Goal: Find specific page/section: Find specific page/section

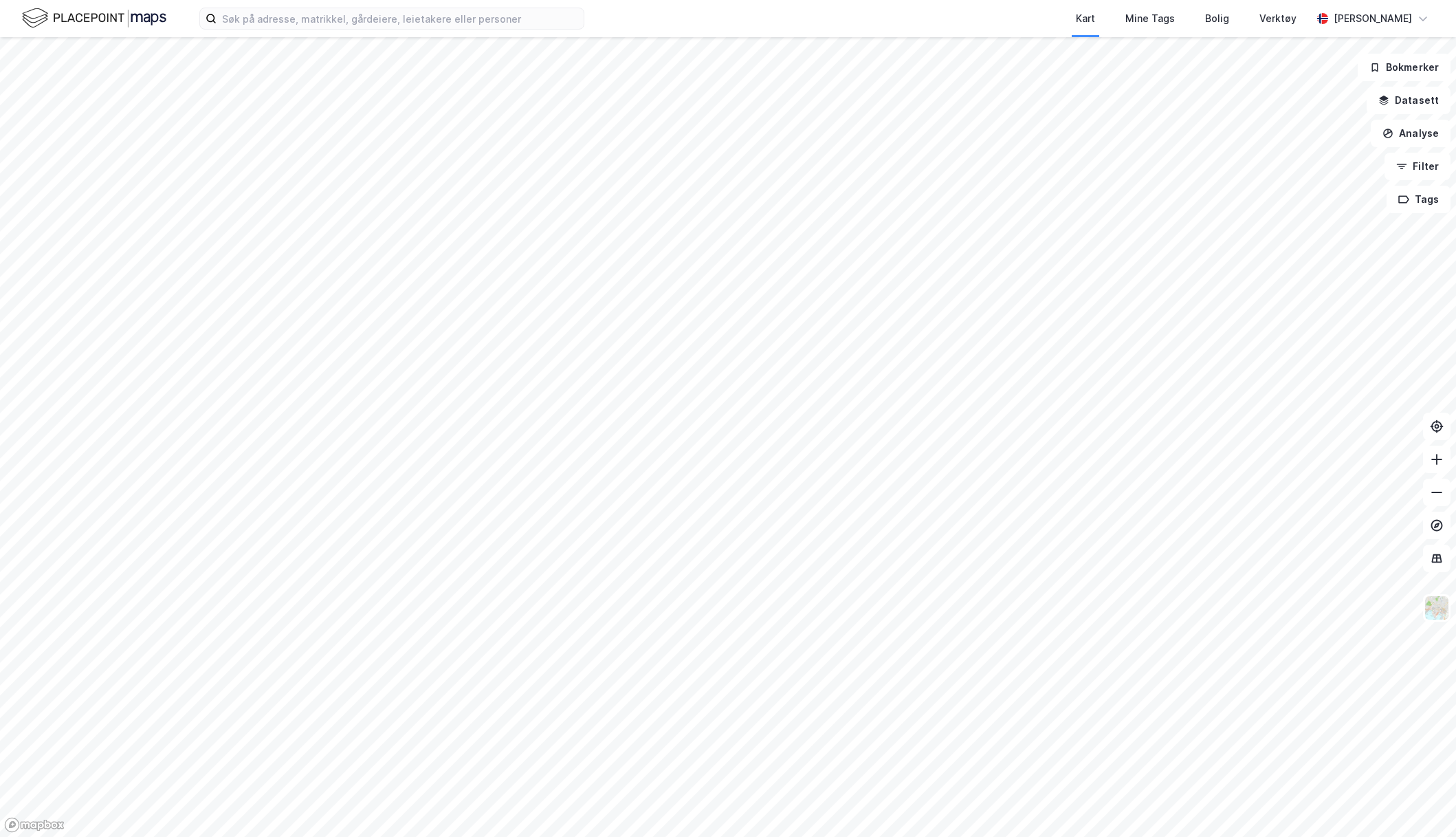
click at [501, 18] on div "Kart Mine Tags Bolig Verktøy [PERSON_NAME]" at bounding box center [728, 18] width 1456 height 37
click at [399, 26] on input at bounding box center [399, 19] width 367 height 21
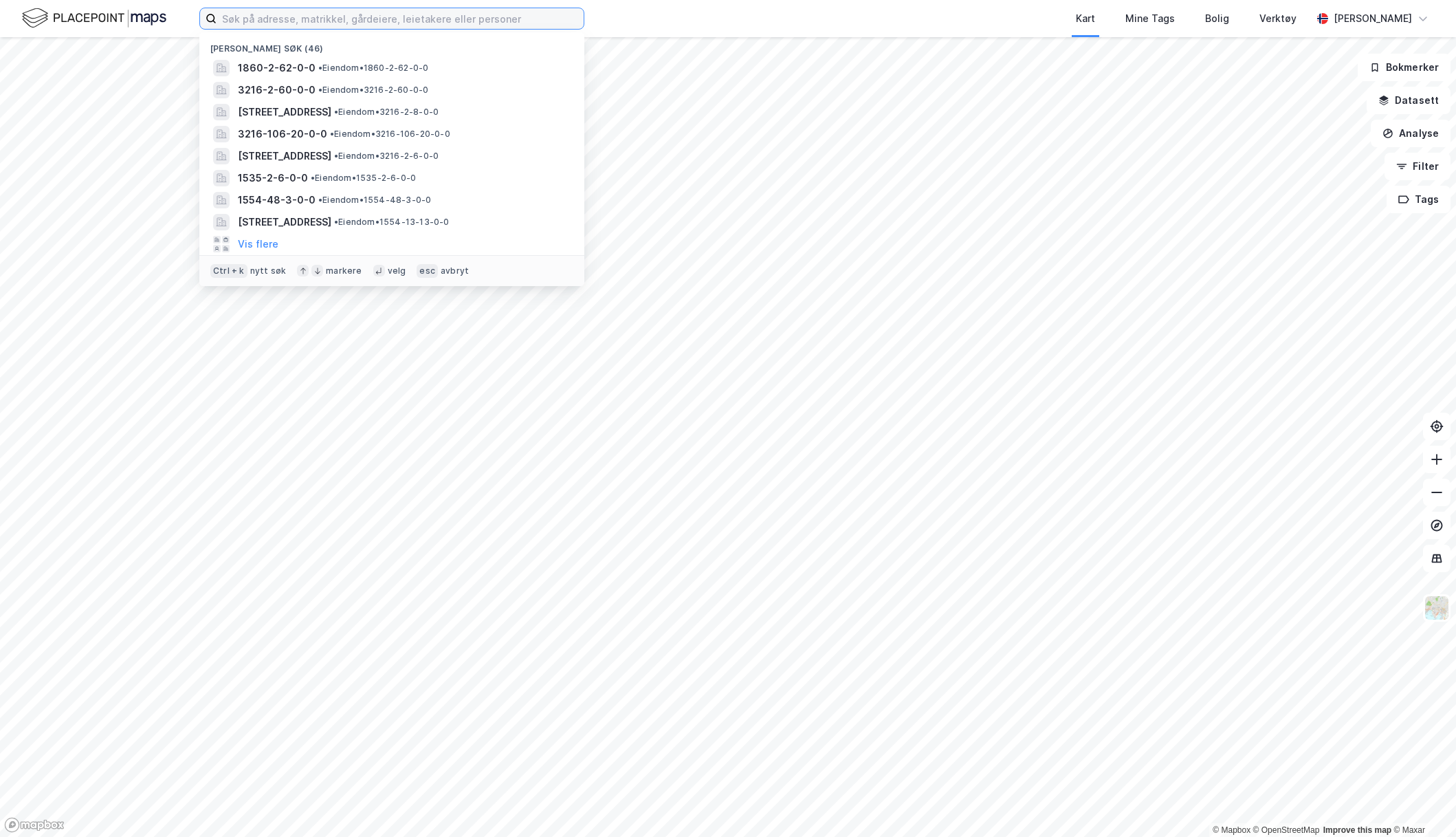
click at [357, 17] on input at bounding box center [399, 19] width 367 height 21
paste input "[STREET_ADDRESS]"
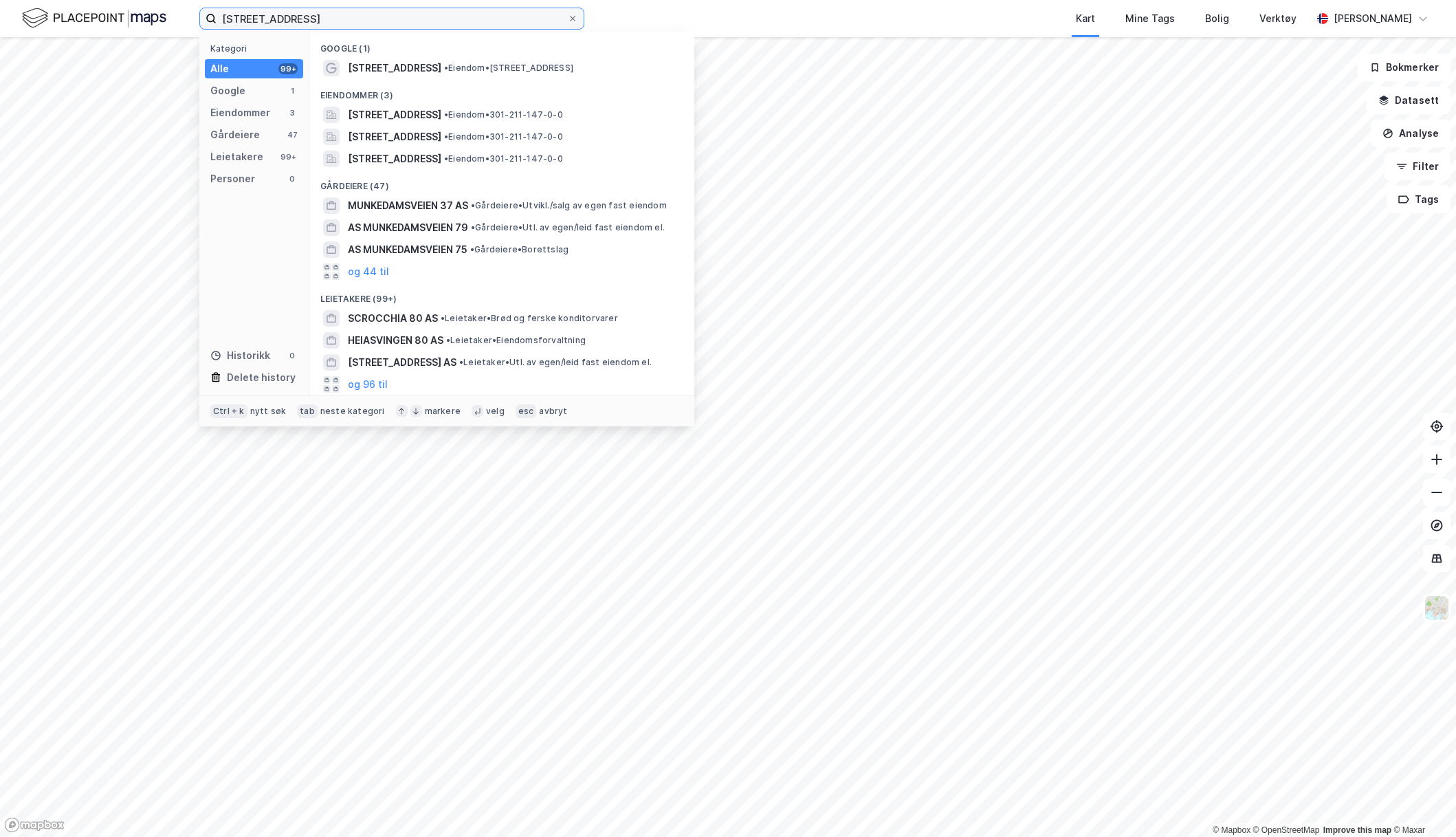
type input "[STREET_ADDRESS]"
click at [462, 67] on span "• Eiendom • [STREET_ADDRESS]" at bounding box center [509, 67] width 129 height 11
